Goal: Information Seeking & Learning: Learn about a topic

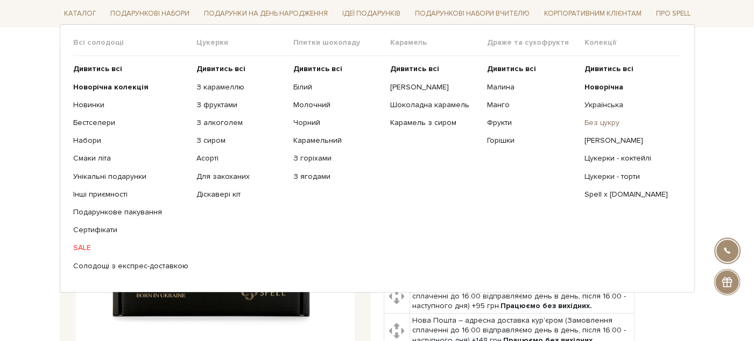
click at [609, 121] on link "Без цукру" at bounding box center [628, 123] width 89 height 10
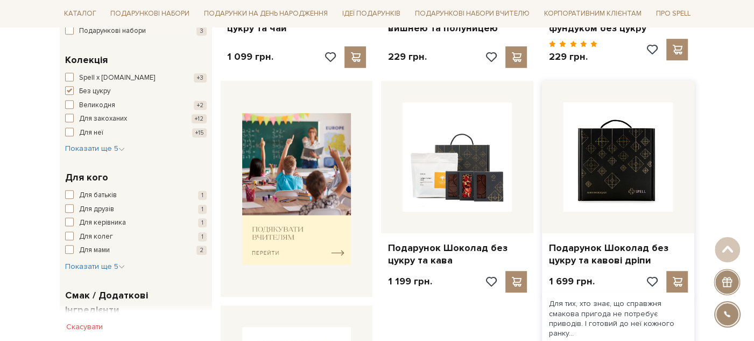
scroll to position [418, 0]
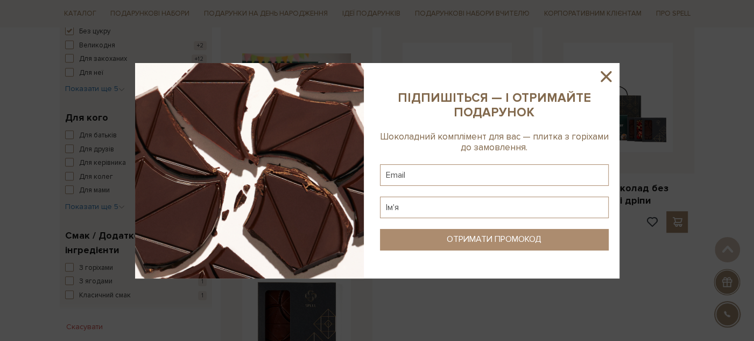
click at [604, 77] on icon at bounding box center [606, 76] width 11 height 11
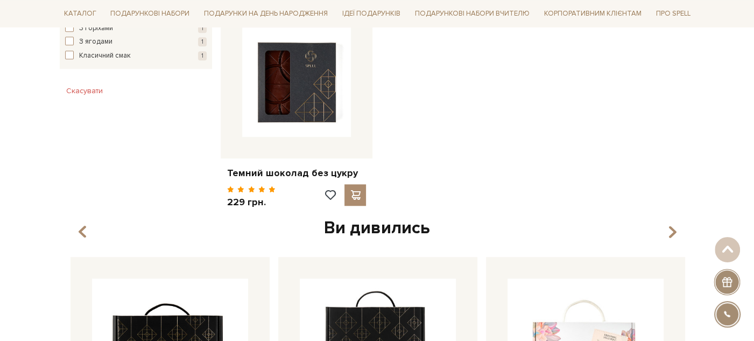
scroll to position [359, 0]
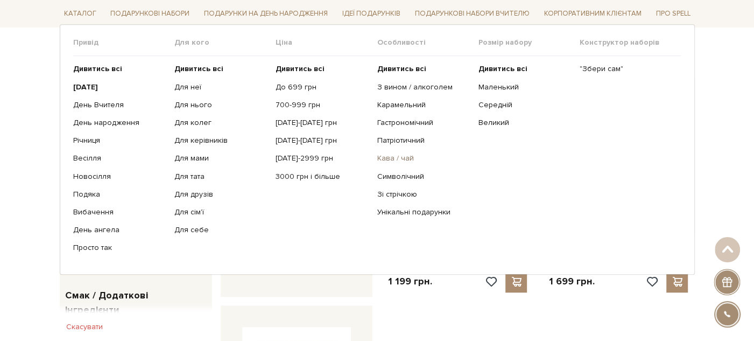
click at [395, 155] on link "Кава / чай" at bounding box center [423, 158] width 93 height 10
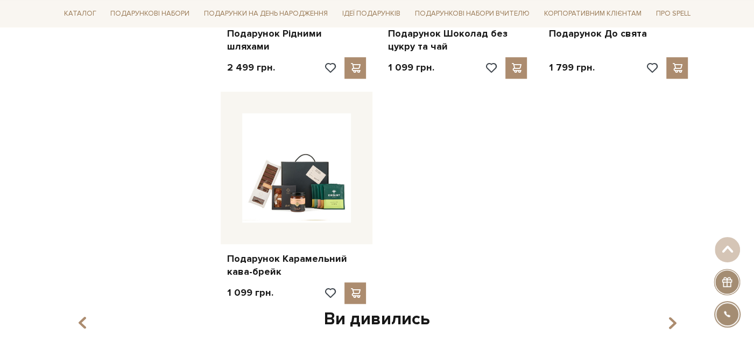
scroll to position [897, 0]
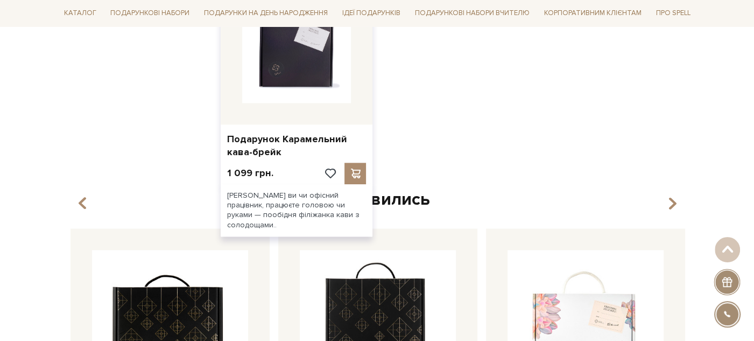
click at [295, 84] on img at bounding box center [296, 48] width 109 height 109
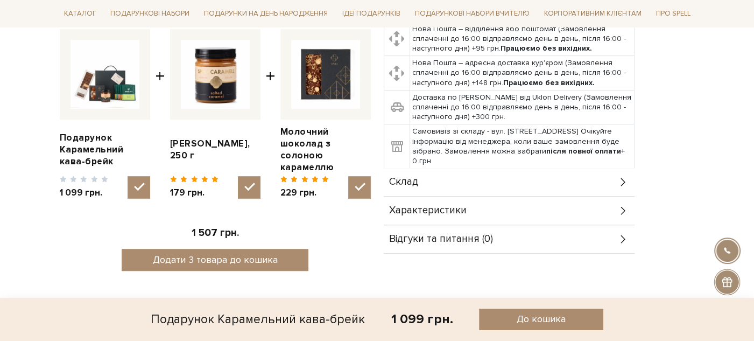
click at [462, 168] on div "Склад" at bounding box center [509, 182] width 251 height 28
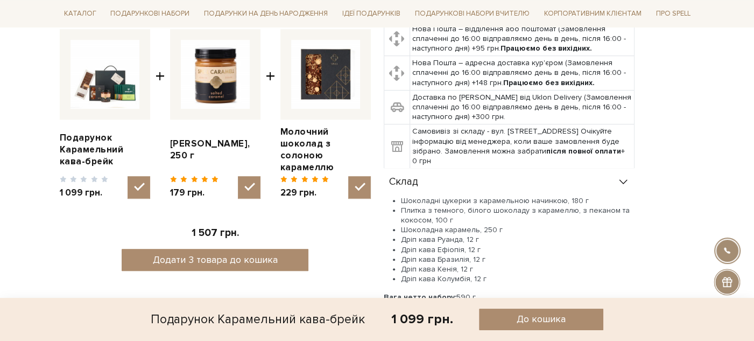
scroll to position [478, 0]
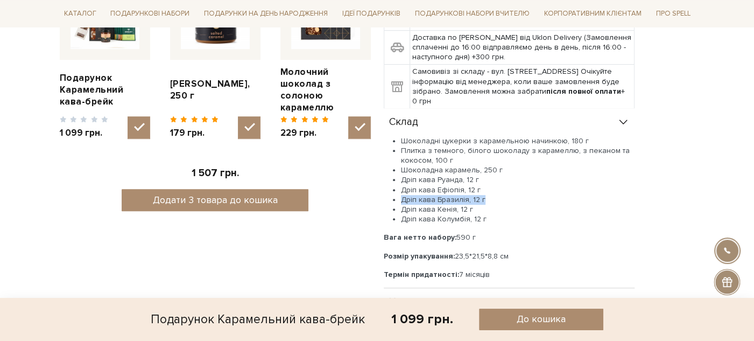
drag, startPoint x: 401, startPoint y: 187, endPoint x: 486, endPoint y: 187, distance: 84.5
click at [486, 195] on li "Дріп кава Бразилія, 12 г" at bounding box center [518, 200] width 234 height 10
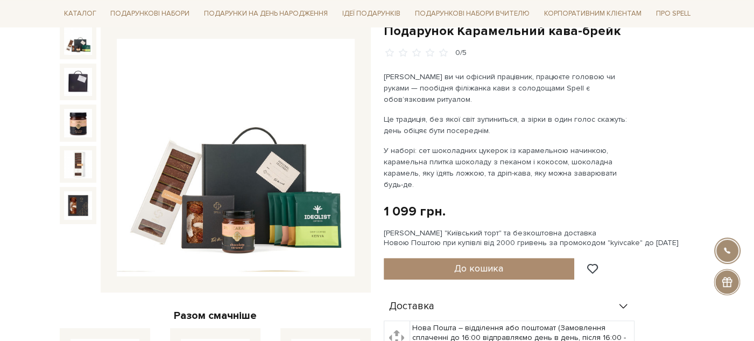
scroll to position [299, 0]
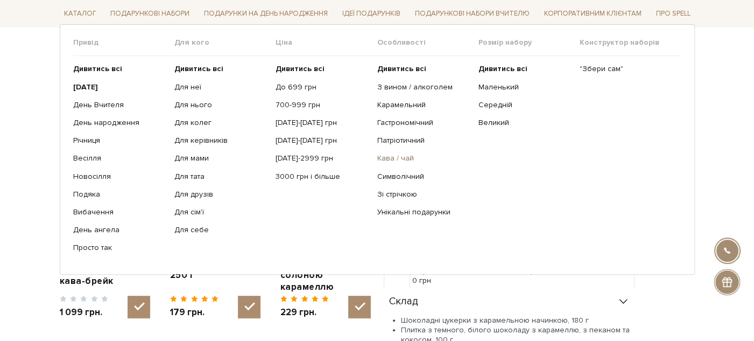
click at [392, 157] on link "Кава / чай" at bounding box center [423, 158] width 93 height 10
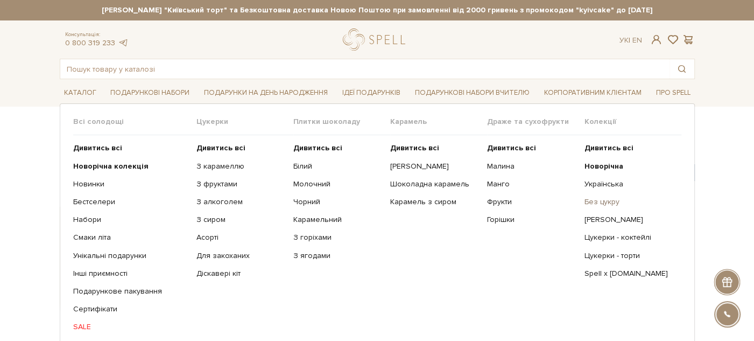
click at [610, 198] on link "Без цукру" at bounding box center [628, 202] width 89 height 10
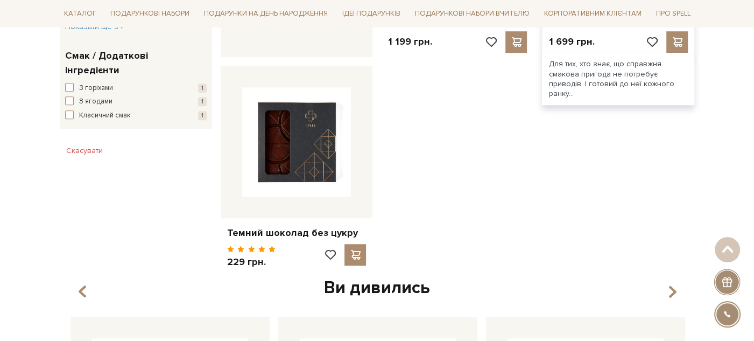
scroll to position [418, 0]
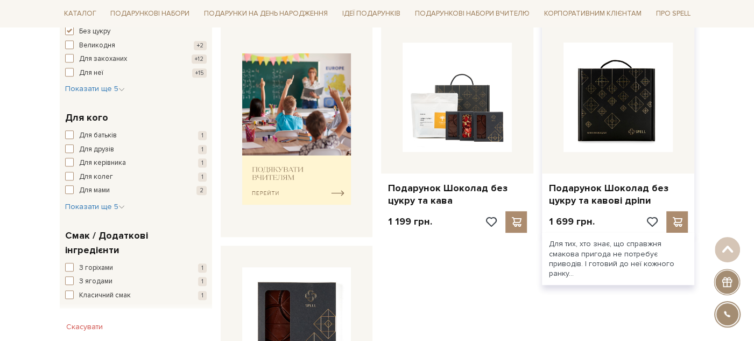
click at [614, 130] on img at bounding box center [618, 97] width 109 height 109
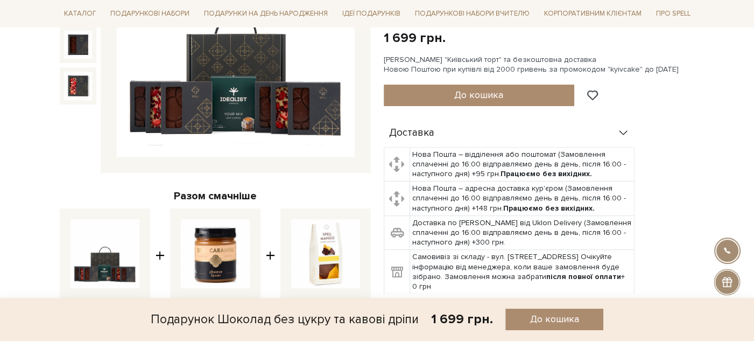
scroll to position [359, 0]
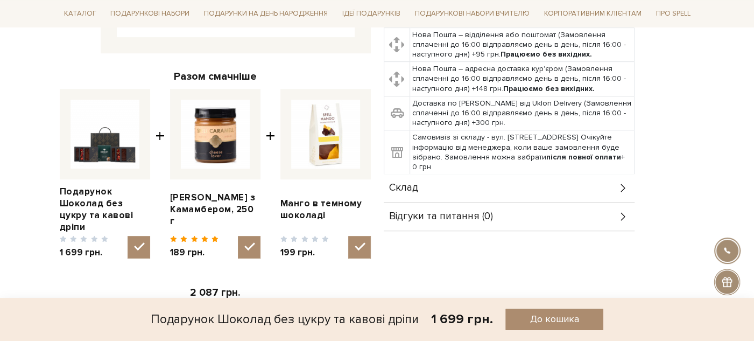
click at [472, 181] on div "Склад" at bounding box center [509, 188] width 251 height 28
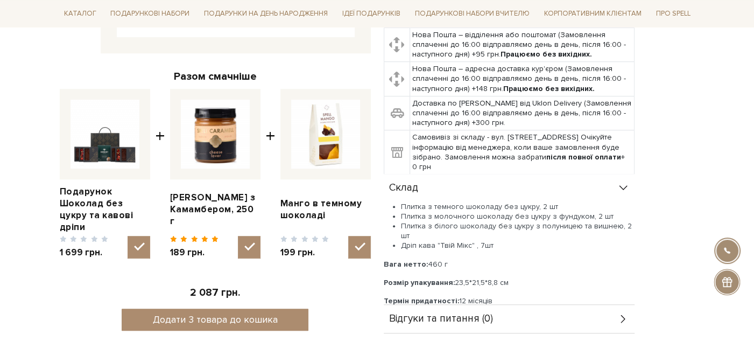
scroll to position [60, 0]
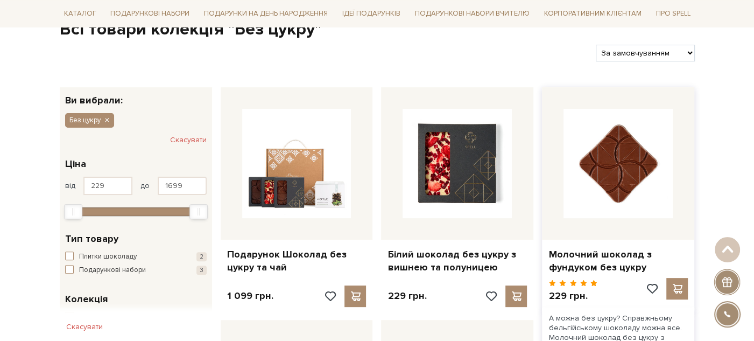
scroll to position [239, 0]
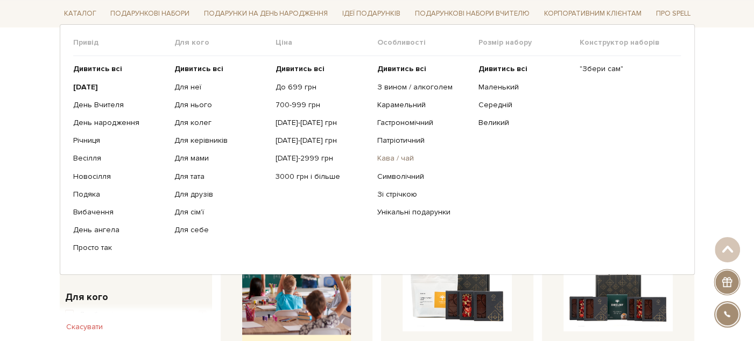
click at [388, 162] on link "Кава / чай" at bounding box center [423, 158] width 93 height 10
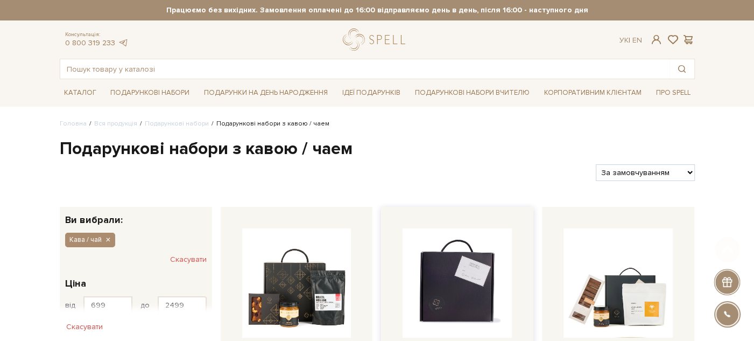
scroll to position [120, 0]
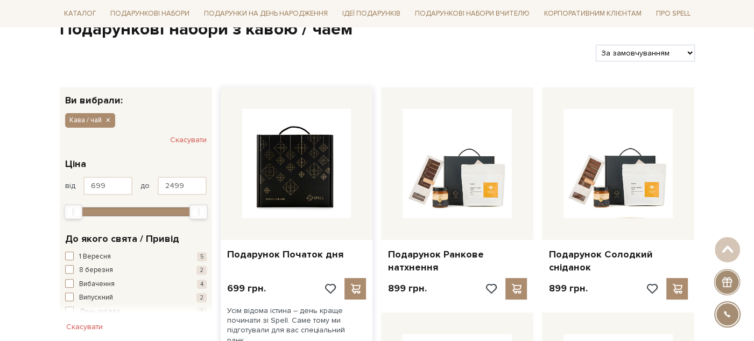
click at [299, 188] on img at bounding box center [296, 163] width 109 height 109
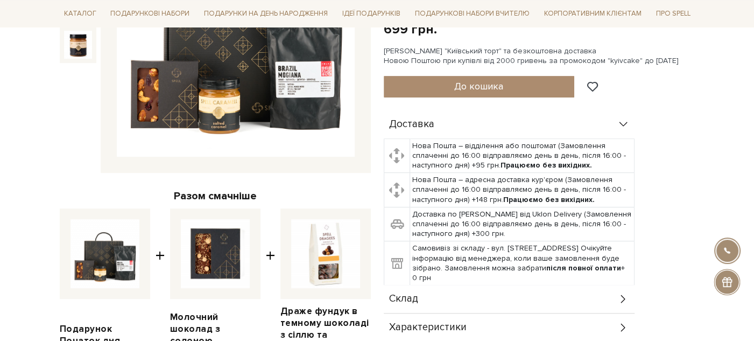
click at [448, 296] on div "Склад" at bounding box center [509, 299] width 251 height 28
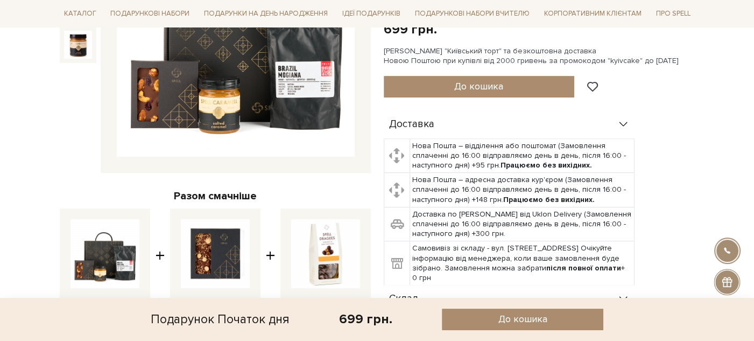
scroll to position [359, 0]
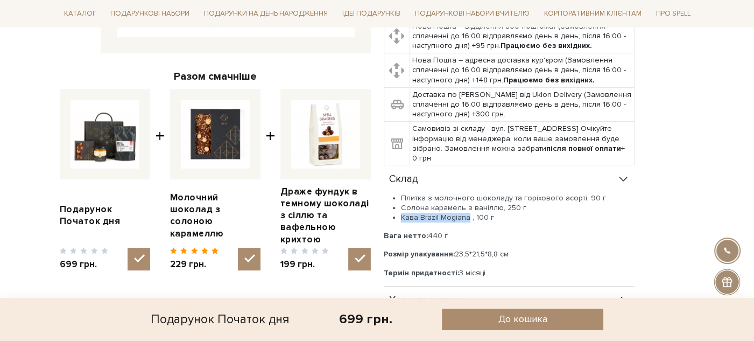
drag, startPoint x: 400, startPoint y: 214, endPoint x: 465, endPoint y: 223, distance: 65.7
click at [465, 218] on ul "Плитка з молочного шоколаду та горіхового асорті, 90 г Солона карамель з ванілл…" at bounding box center [509, 208] width 251 height 30
copy li "Кава Brazil Mogian"
click at [464, 215] on li "Кава Brazil Mogiana , 100 г" at bounding box center [518, 218] width 234 height 10
click at [428, 214] on li "Кава Brazil Mogiana , 100 г" at bounding box center [518, 218] width 234 height 10
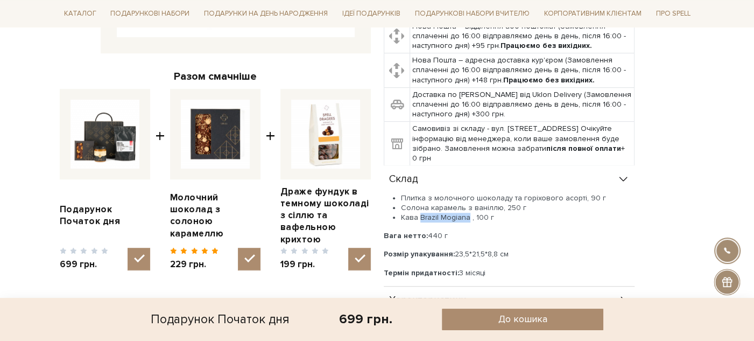
drag, startPoint x: 428, startPoint y: 214, endPoint x: 439, endPoint y: 220, distance: 12.5
click at [462, 218] on li "Кава Brazil Mogiana , 100 г" at bounding box center [518, 218] width 234 height 10
copy li "Brazil Mogiana"
click at [453, 216] on li "Кава Brazil Mogiana , 100 г" at bounding box center [518, 218] width 234 height 10
click at [400, 217] on ul "Плитка з молочного шоколаду та горіхового асорті, 90 г Солона карамель з ванілл…" at bounding box center [509, 208] width 251 height 30
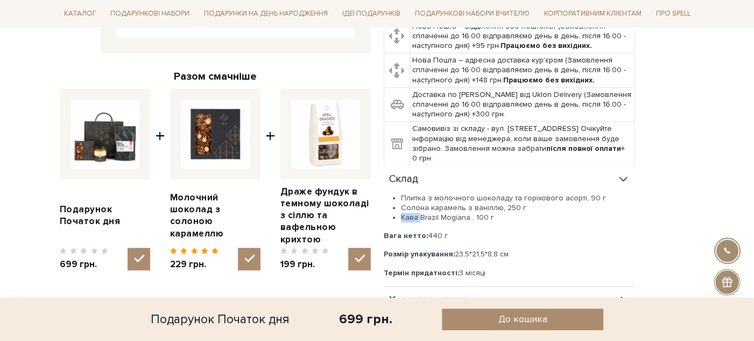
click at [400, 217] on ul "Плитка з молочного шоколаду та горіхового асорті, 90 г Солона карамель з ванілл…" at bounding box center [509, 208] width 251 height 30
click at [403, 217] on li "Кава Brazil Mogiana , 100 г" at bounding box center [518, 218] width 234 height 10
click at [403, 216] on li "Кава Brazil Mogiana , 100 г" at bounding box center [518, 218] width 234 height 10
drag, startPoint x: 403, startPoint y: 216, endPoint x: 466, endPoint y: 216, distance: 62.5
click at [466, 216] on li "Кава Brazil Mogiana , 100 г" at bounding box center [518, 218] width 234 height 10
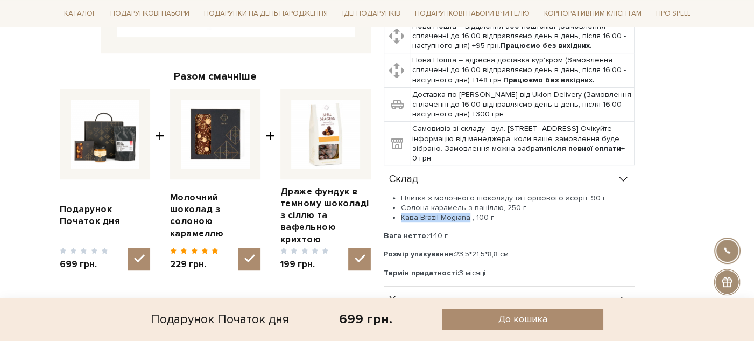
copy li "Кава Brazil Mogiana"
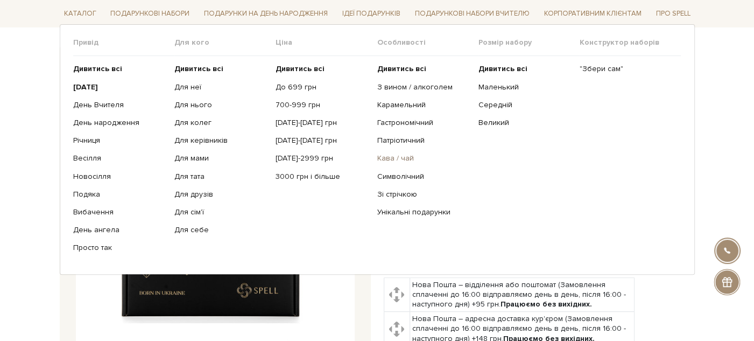
click at [395, 160] on link "Кава / чай" at bounding box center [423, 158] width 93 height 10
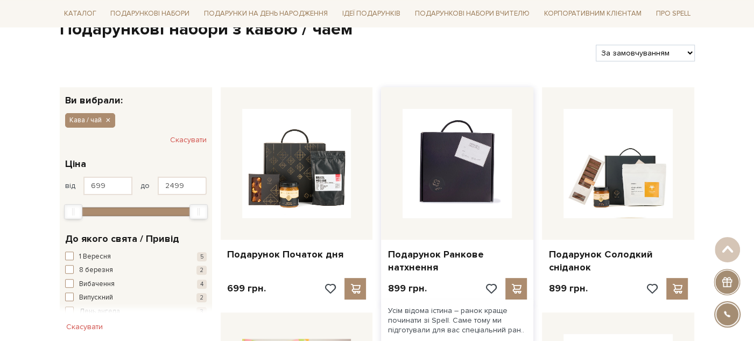
click at [438, 187] on img at bounding box center [457, 163] width 109 height 109
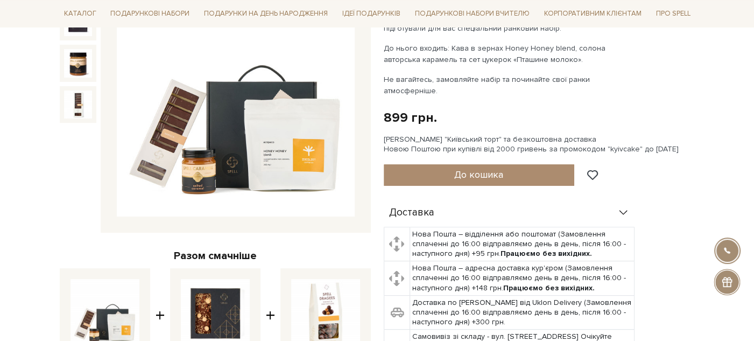
scroll to position [299, 0]
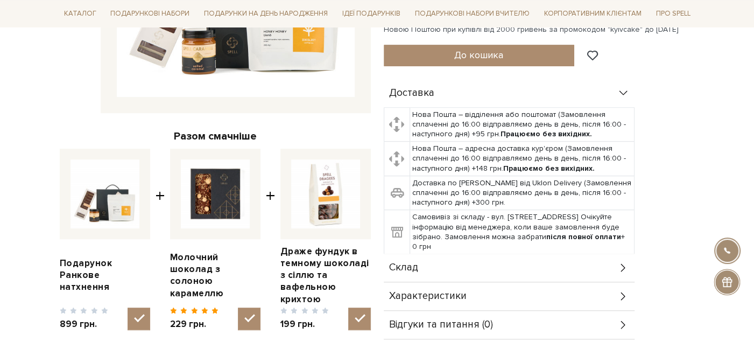
click at [467, 254] on div "Склад" at bounding box center [509, 268] width 251 height 28
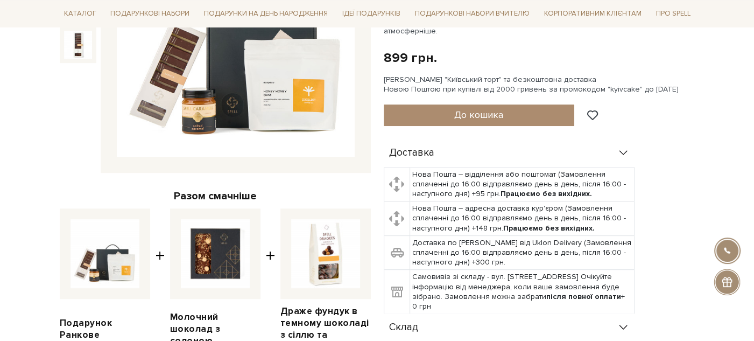
scroll to position [120, 0]
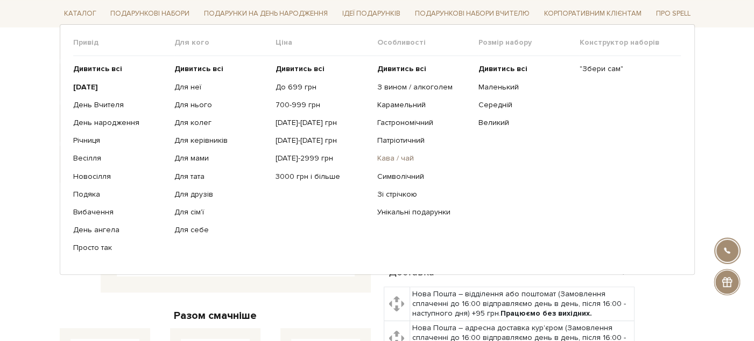
click at [392, 157] on link "Кава / чай" at bounding box center [423, 158] width 93 height 10
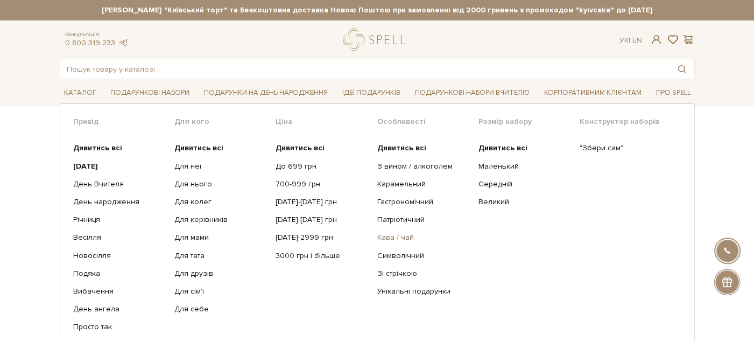
click at [387, 235] on link "Кава / чай" at bounding box center [423, 238] width 93 height 10
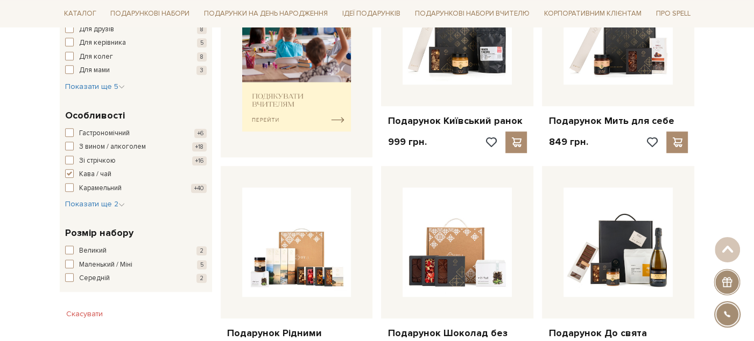
scroll to position [418, 0]
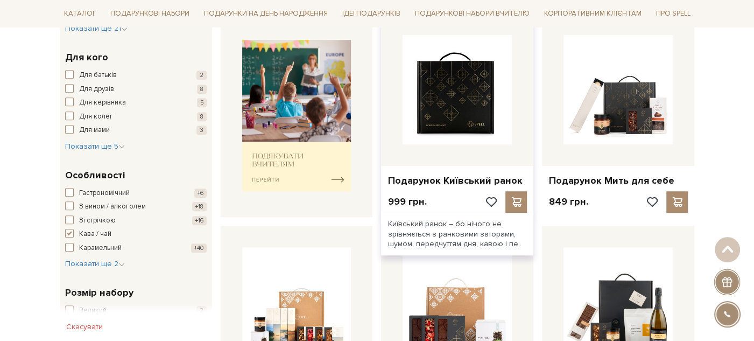
click at [476, 123] on img at bounding box center [457, 89] width 109 height 109
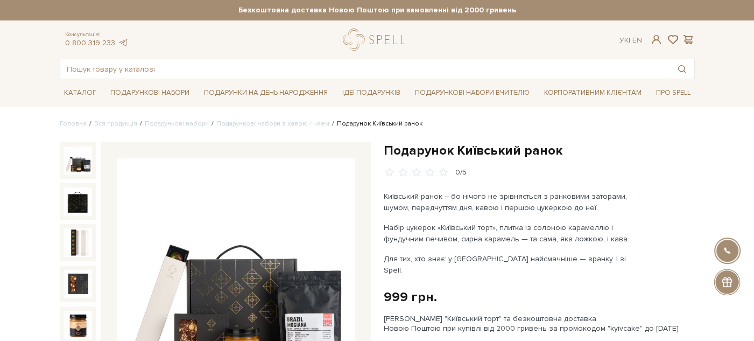
scroll to position [120, 0]
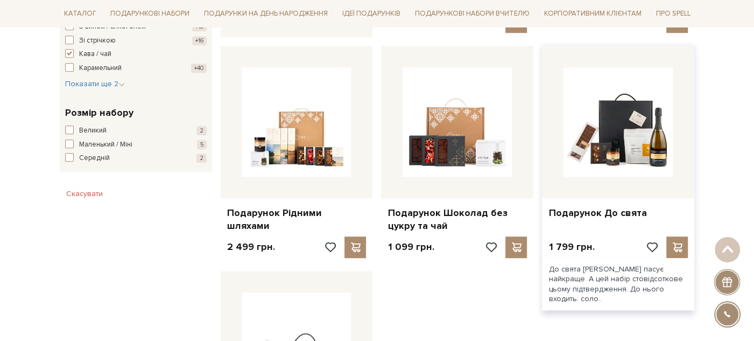
scroll to position [539, 0]
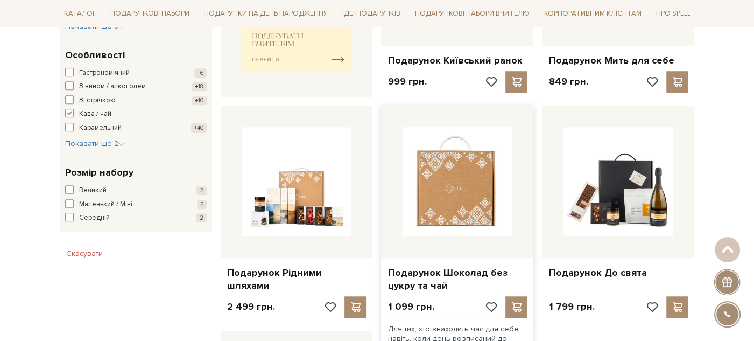
click at [462, 205] on img at bounding box center [457, 181] width 109 height 109
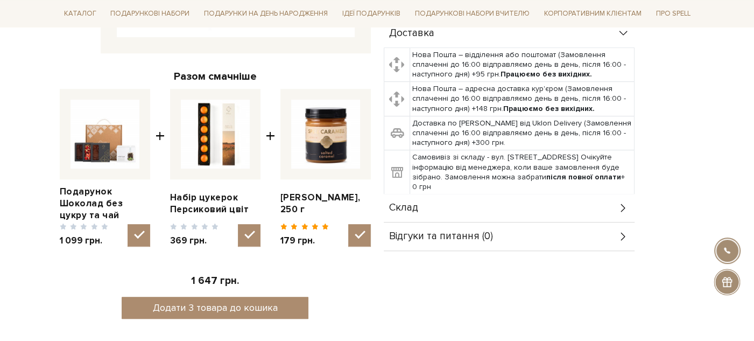
scroll to position [478, 0]
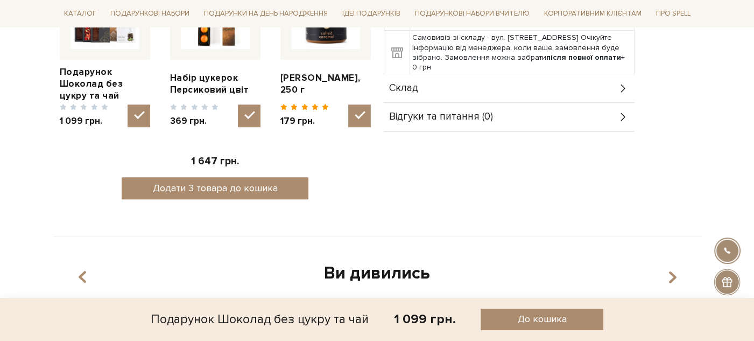
click at [456, 87] on div "Склад" at bounding box center [509, 88] width 251 height 28
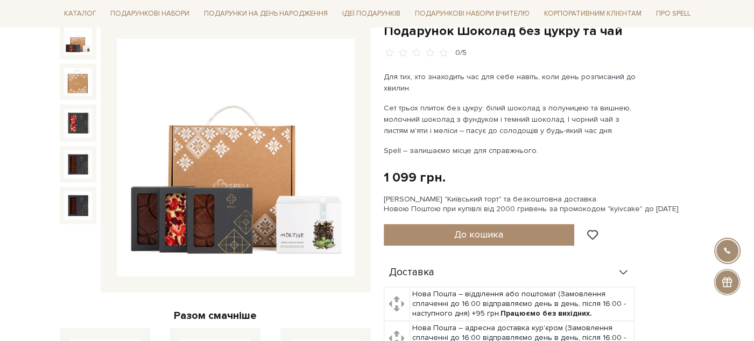
scroll to position [0, 0]
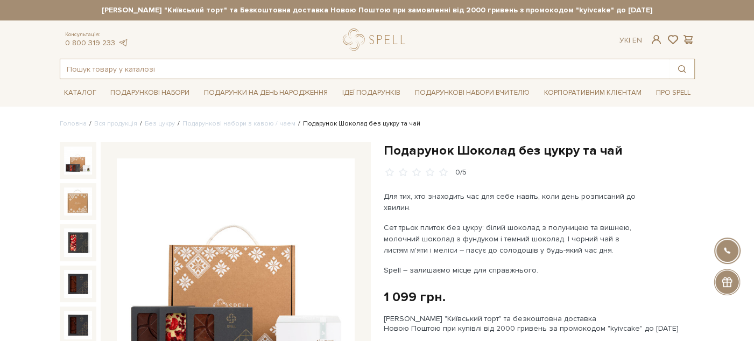
click at [211, 72] on input "text" at bounding box center [365, 68] width 610 height 19
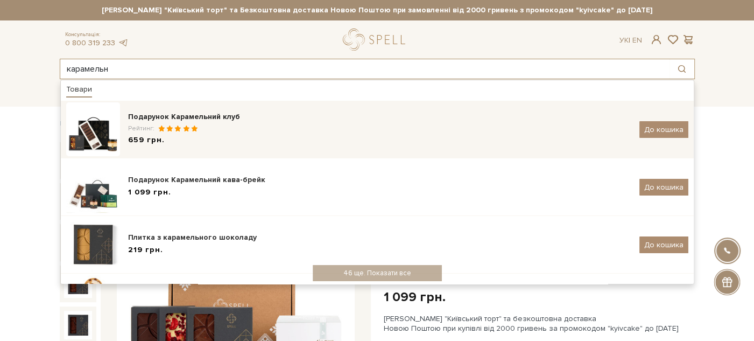
type input "карамельн"
click at [234, 120] on div "Подарунок Карамельний клуб" at bounding box center [380, 116] width 504 height 11
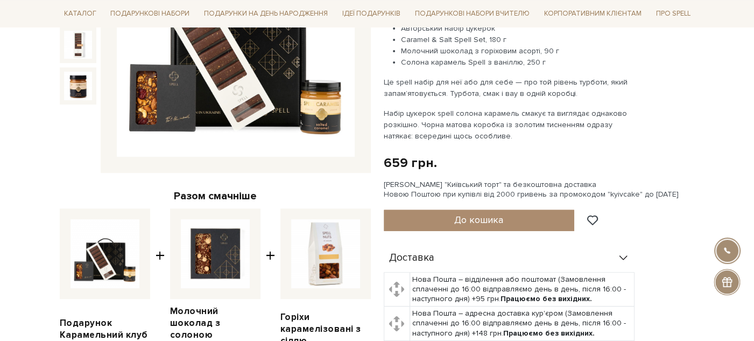
scroll to position [179, 0]
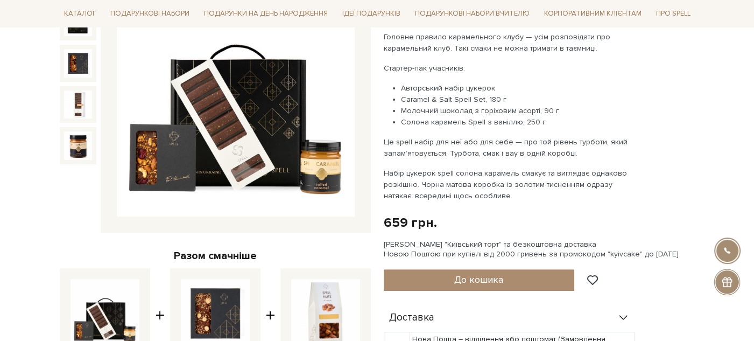
drag, startPoint x: 401, startPoint y: 85, endPoint x: 501, endPoint y: 102, distance: 101.5
click at [501, 102] on ul "Авторський набір цукерок Caramel & Salt Spell Set, 180 г Молочний шоколад з гор…" at bounding box center [510, 104] width 253 height 45
